Goal: Use online tool/utility: Utilize a website feature to perform a specific function

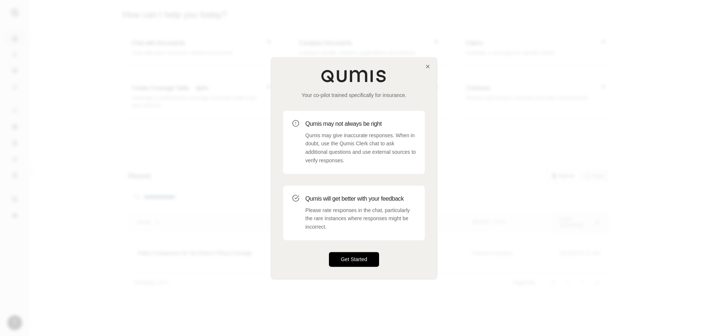
click at [356, 258] on button "Get Started" at bounding box center [354, 259] width 50 height 15
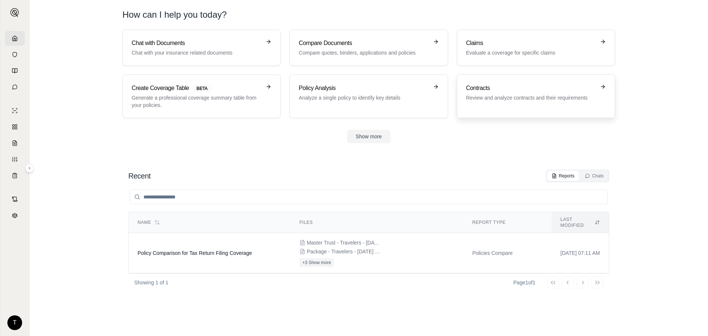
click at [494, 88] on h3 "Contracts" at bounding box center [530, 88] width 129 height 9
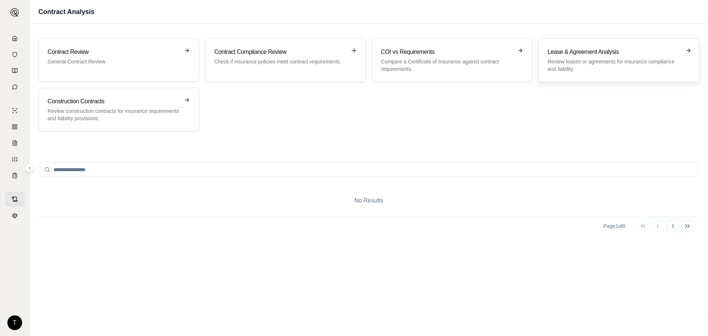
click at [578, 67] on p "Review leases or agreements for insurance compliance and liability." at bounding box center [613, 65] width 132 height 15
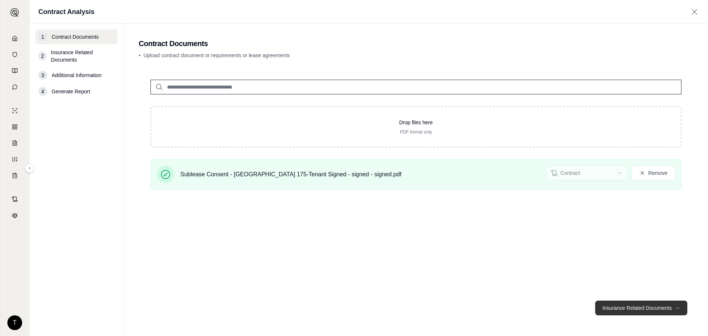
click at [619, 308] on button "Insurance Related Documents →" at bounding box center [641, 307] width 92 height 15
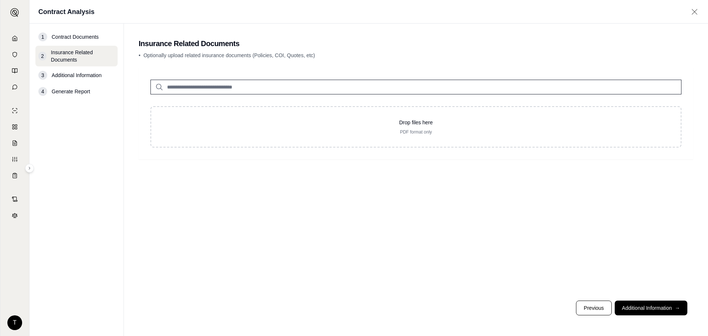
click at [206, 85] on input "search" at bounding box center [415, 87] width 531 height 15
click at [660, 310] on button "Additional Information →" at bounding box center [650, 307] width 73 height 15
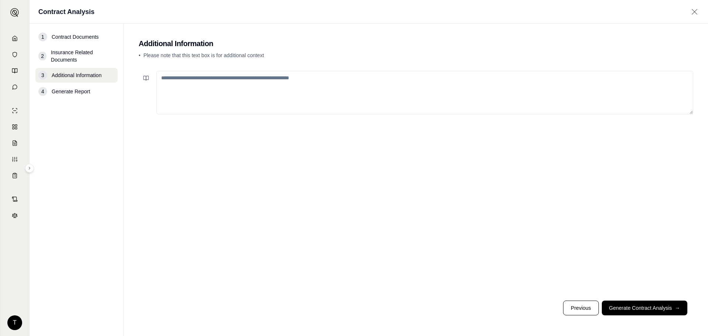
click at [216, 78] on textarea at bounding box center [424, 92] width 537 height 43
click at [221, 84] on textarea at bounding box center [424, 92] width 537 height 43
type textarea "*"
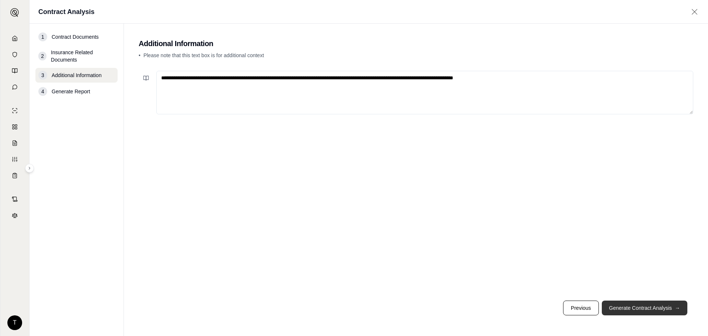
type textarea "**********"
click at [641, 308] on button "Generate Contract Analysis →" at bounding box center [643, 307] width 85 height 15
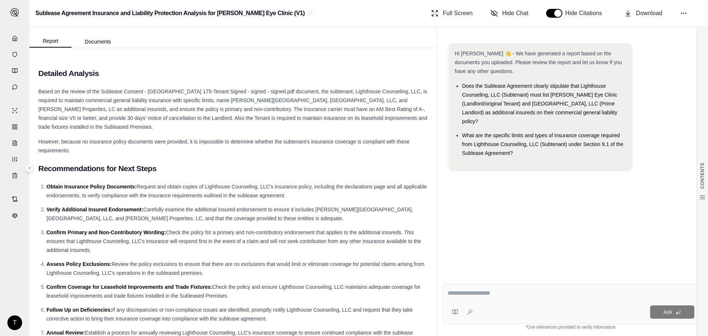
scroll to position [698, 0]
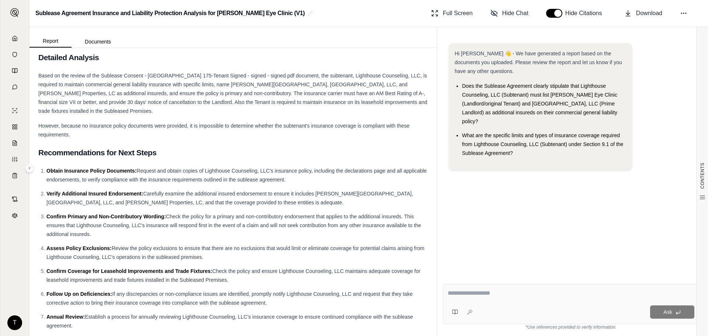
click at [61, 168] on span "Obtain Insurance Policy Documents:" at bounding box center [91, 171] width 90 height 6
drag, startPoint x: 46, startPoint y: 160, endPoint x: 243, endPoint y: 346, distance: 270.9
click at [243, 335] on html "T Sublease Agreement Insurance and Liability Protection Analysis for [PERSON_NA…" at bounding box center [354, 168] width 708 height 336
copy ol "Obtain Insurance Policy Documents: Request and obtain copies of Lighthouse Coun…"
click at [280, 245] on span "Review the policy exclusions to ensure that there are no exclusions that would …" at bounding box center [235, 252] width 378 height 15
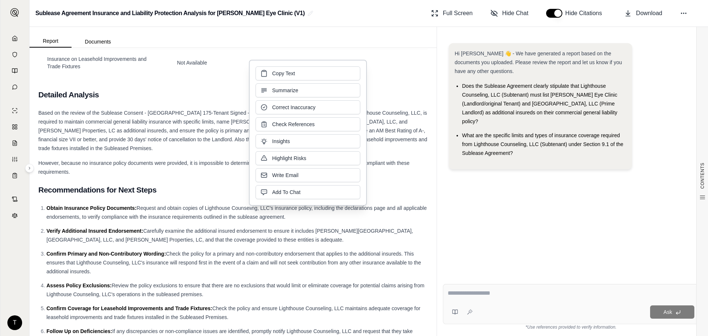
scroll to position [661, 0]
